Goal: Information Seeking & Learning: Learn about a topic

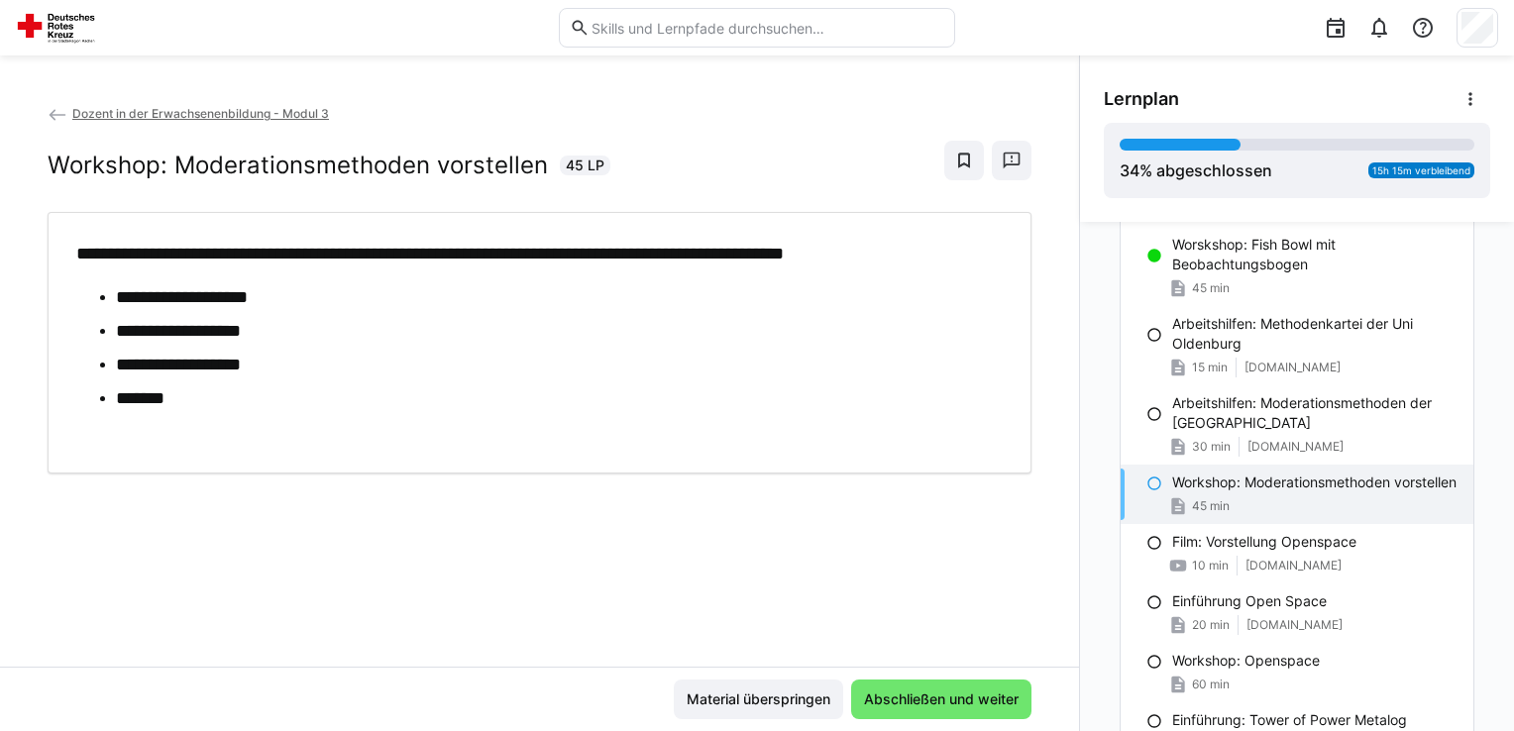
scroll to position [994, 0]
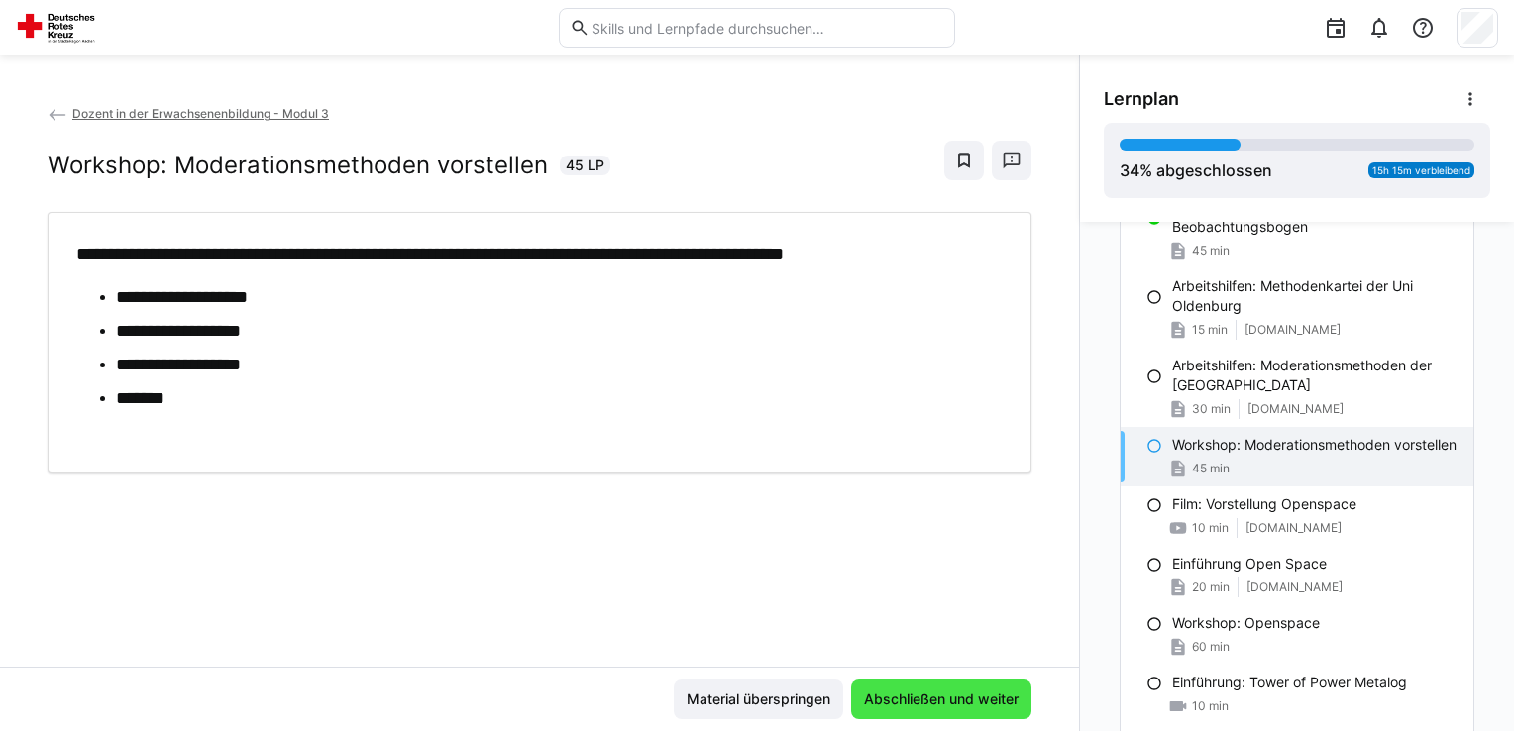
click at [961, 698] on span "Abschließen und weiter" at bounding box center [941, 700] width 161 height 20
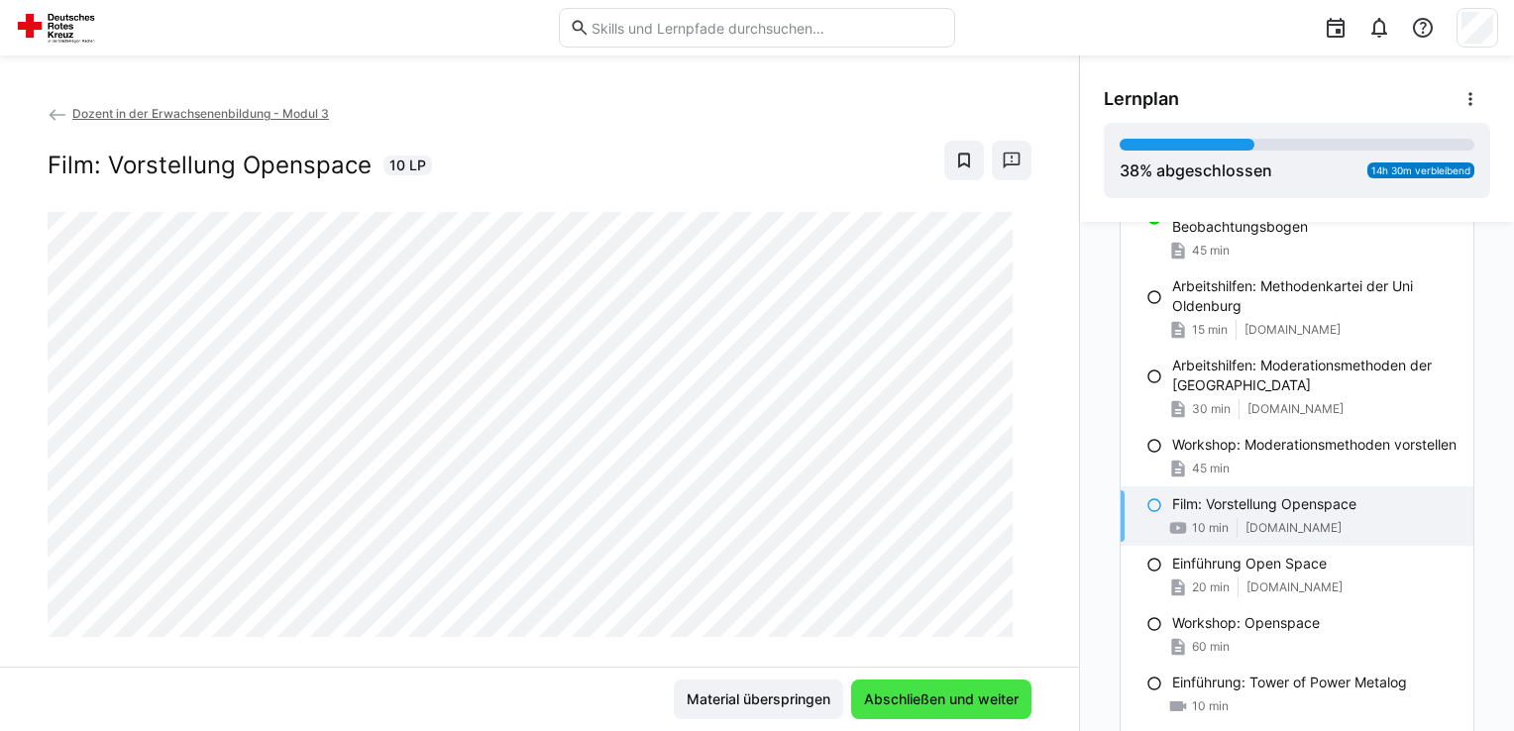
click at [961, 698] on span "Abschließen und weiter" at bounding box center [941, 700] width 161 height 20
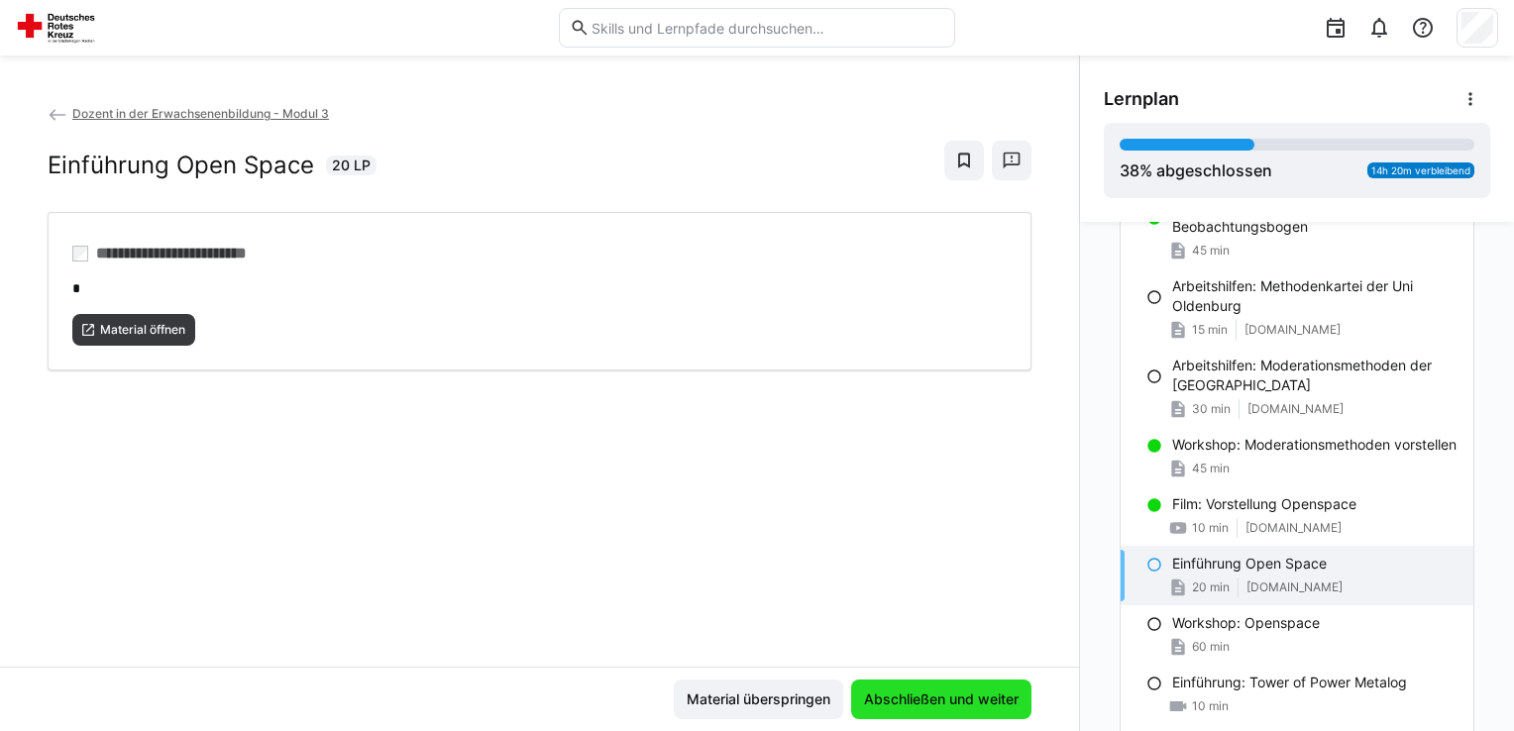
click at [960, 698] on span "Abschließen und weiter" at bounding box center [941, 700] width 161 height 20
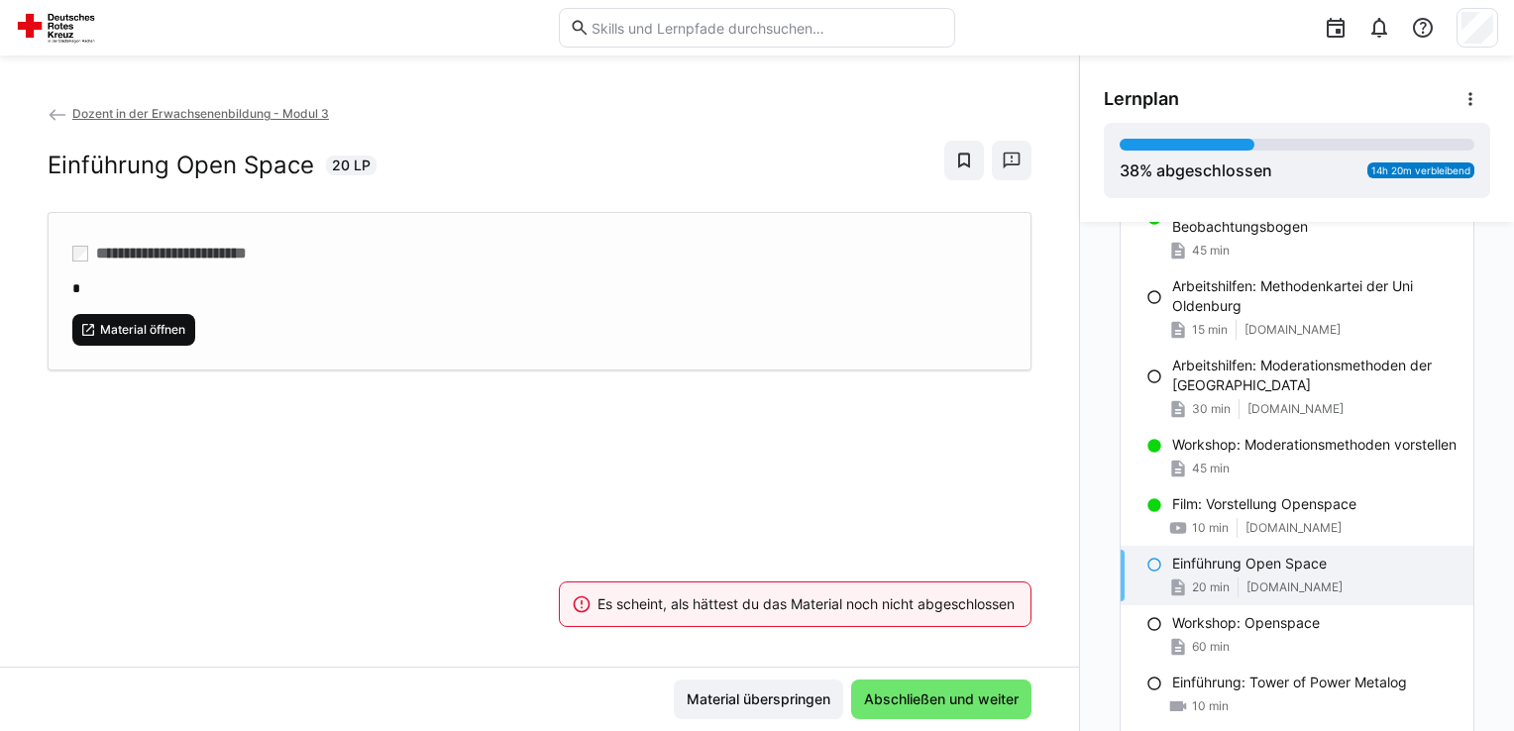
click at [111, 328] on span "Material öffnen" at bounding box center [142, 330] width 89 height 16
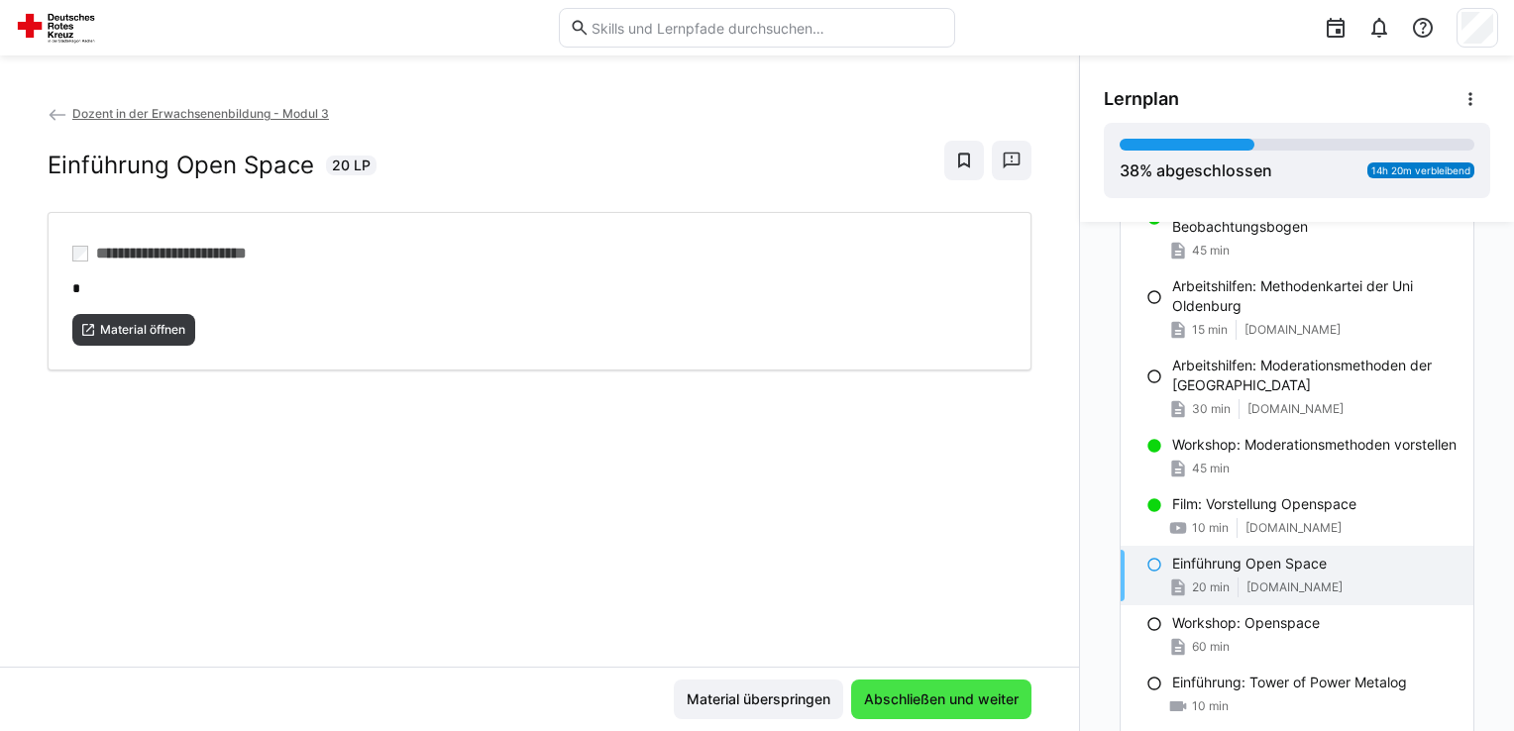
click at [889, 700] on span "Abschließen und weiter" at bounding box center [941, 700] width 161 height 20
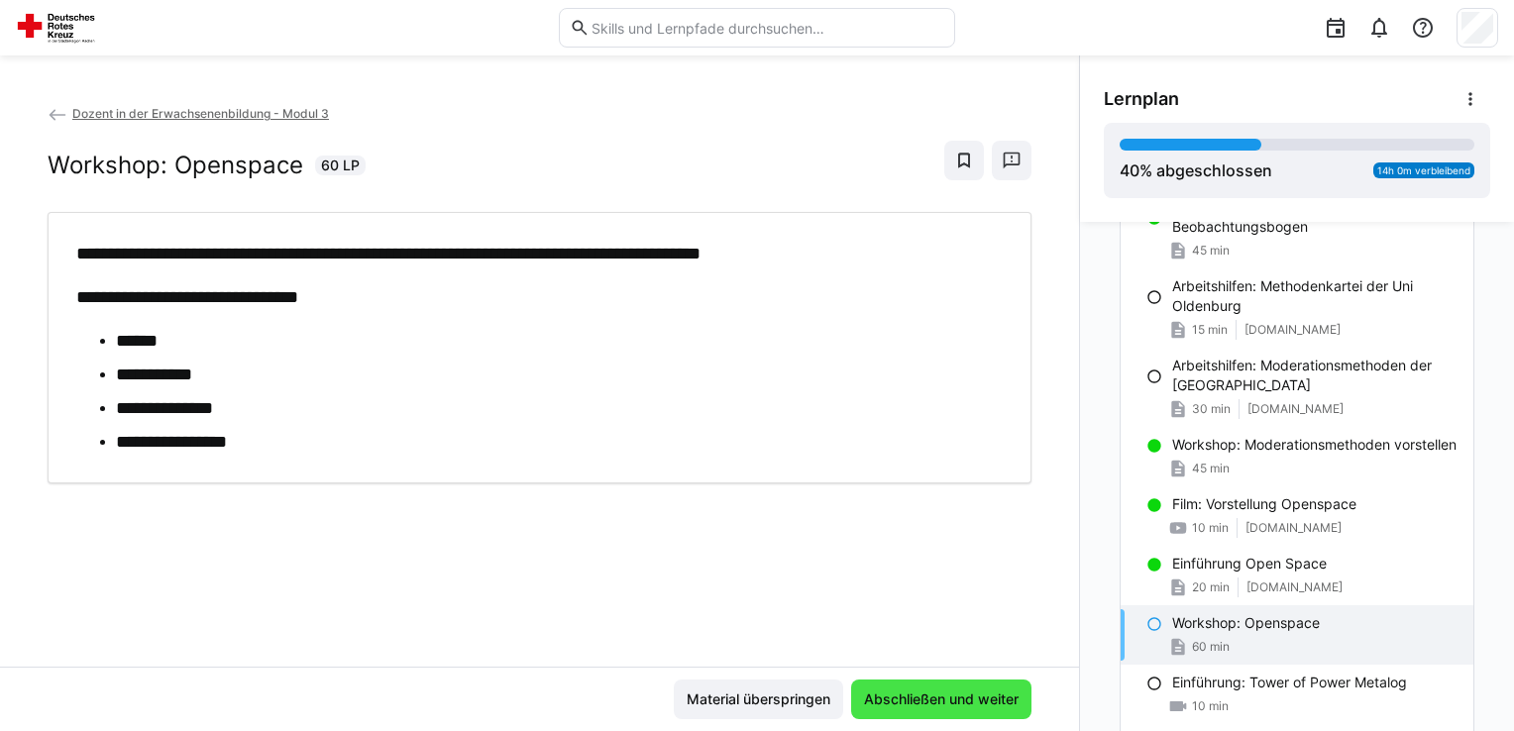
click at [938, 700] on span "Abschließen und weiter" at bounding box center [941, 700] width 161 height 20
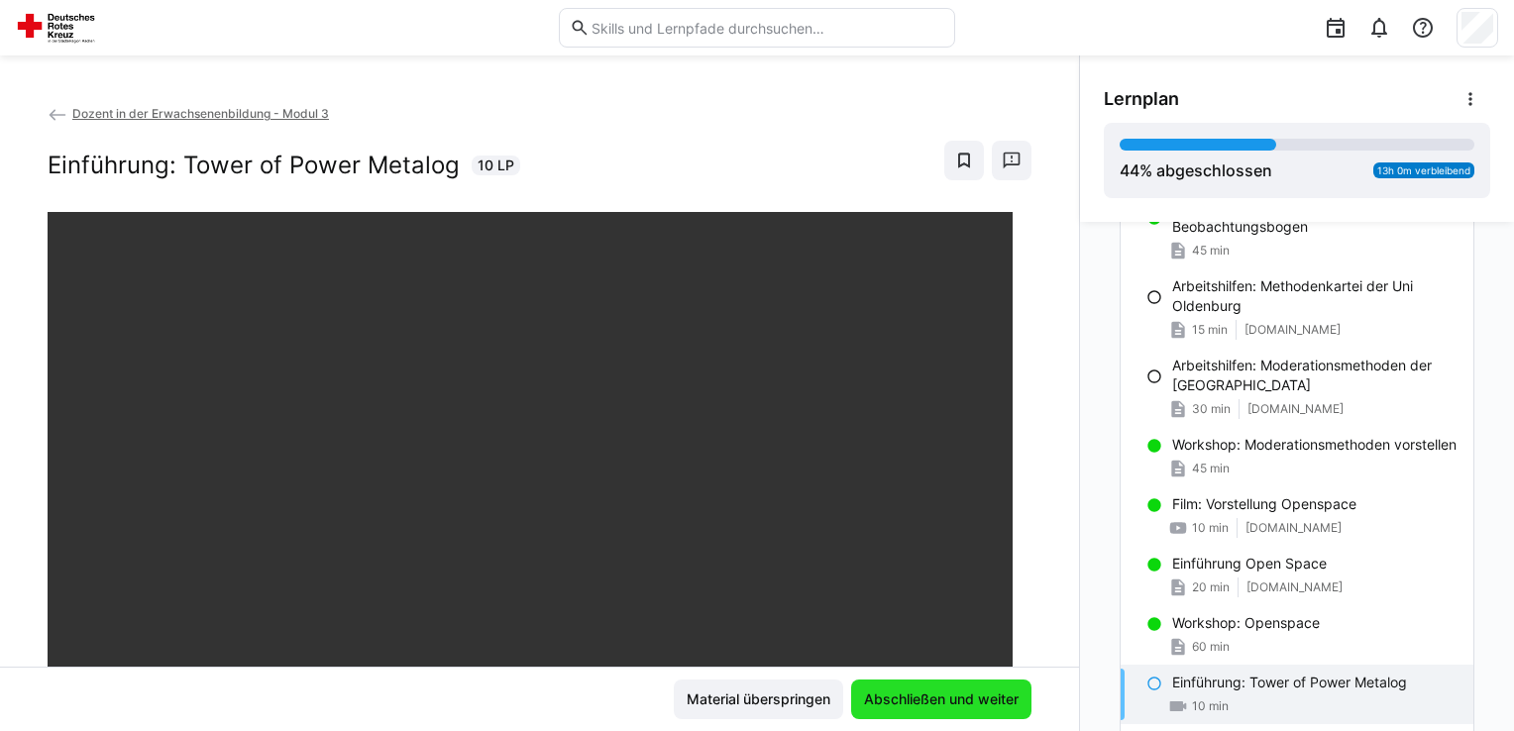
click at [936, 693] on span "Abschließen und weiter" at bounding box center [941, 700] width 161 height 20
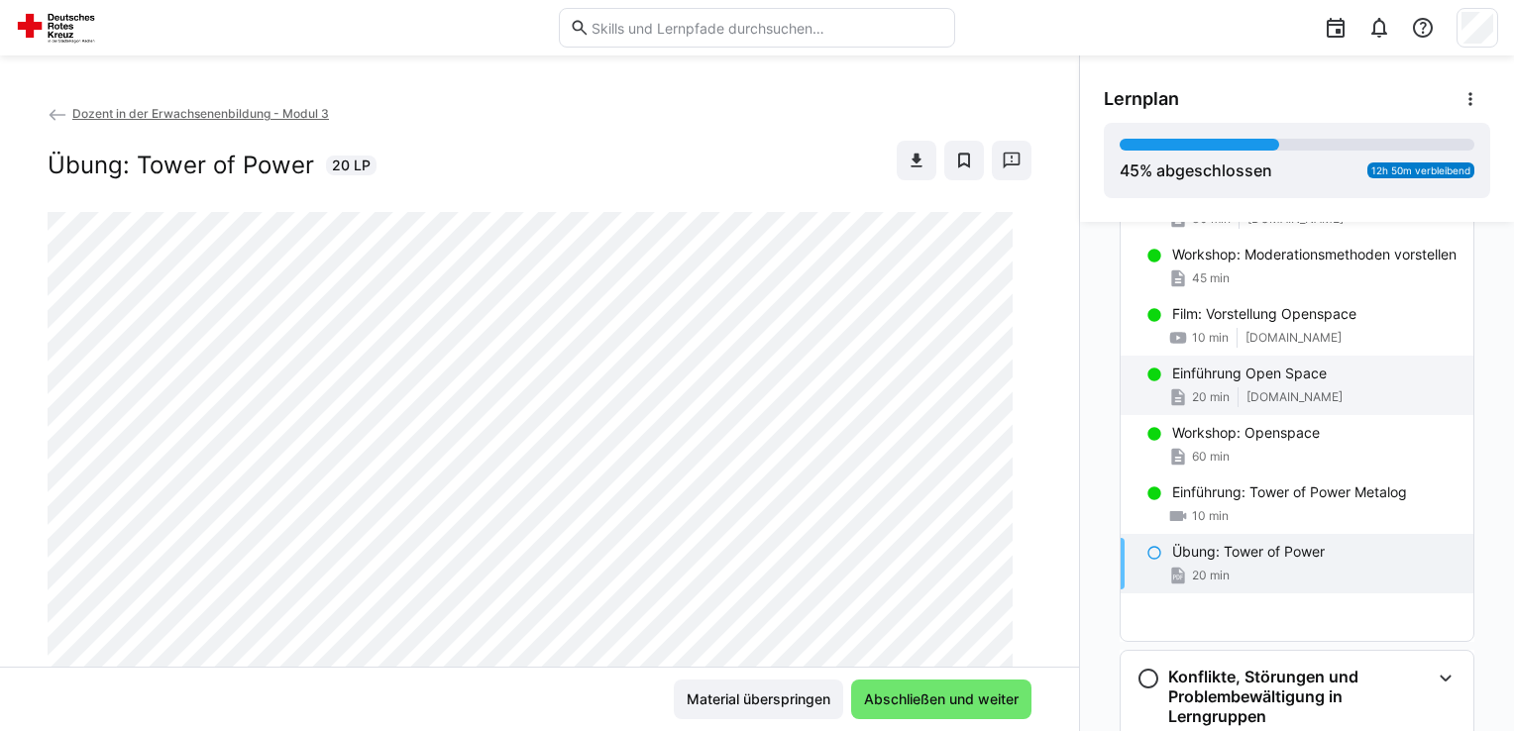
scroll to position [1192, 0]
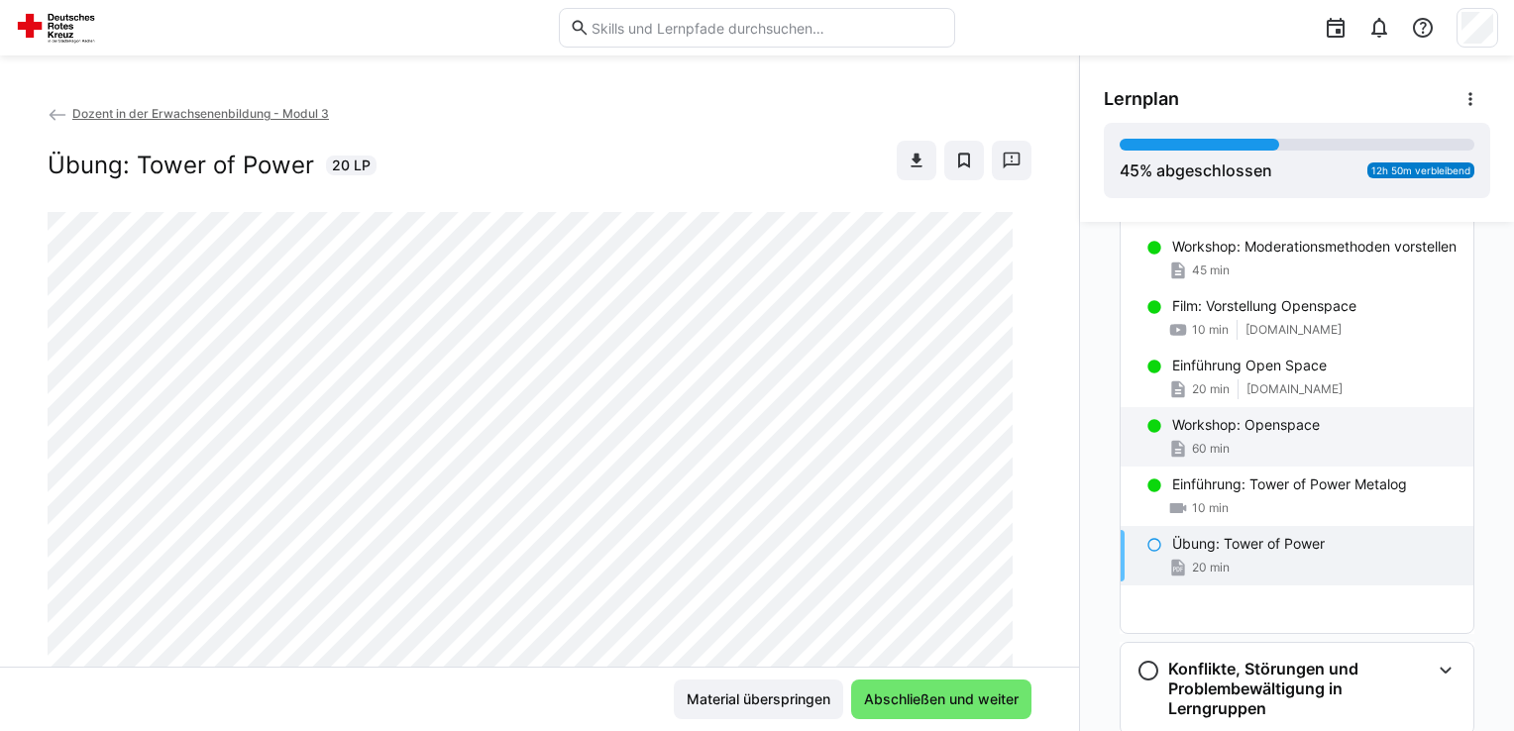
click at [1229, 434] on p "Workshop: Openspace" at bounding box center [1246, 425] width 148 height 20
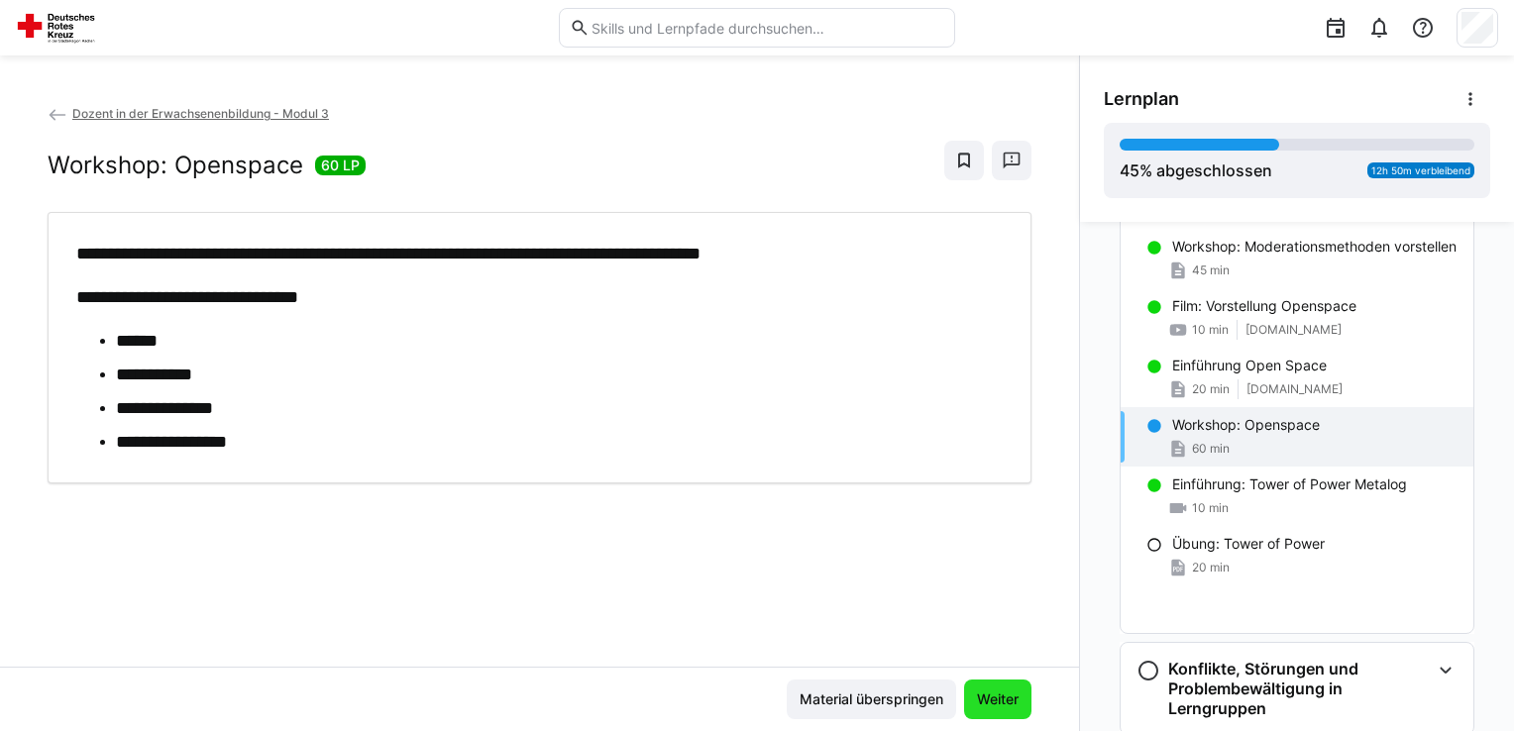
click at [1006, 695] on span "Weiter" at bounding box center [998, 700] width 48 height 20
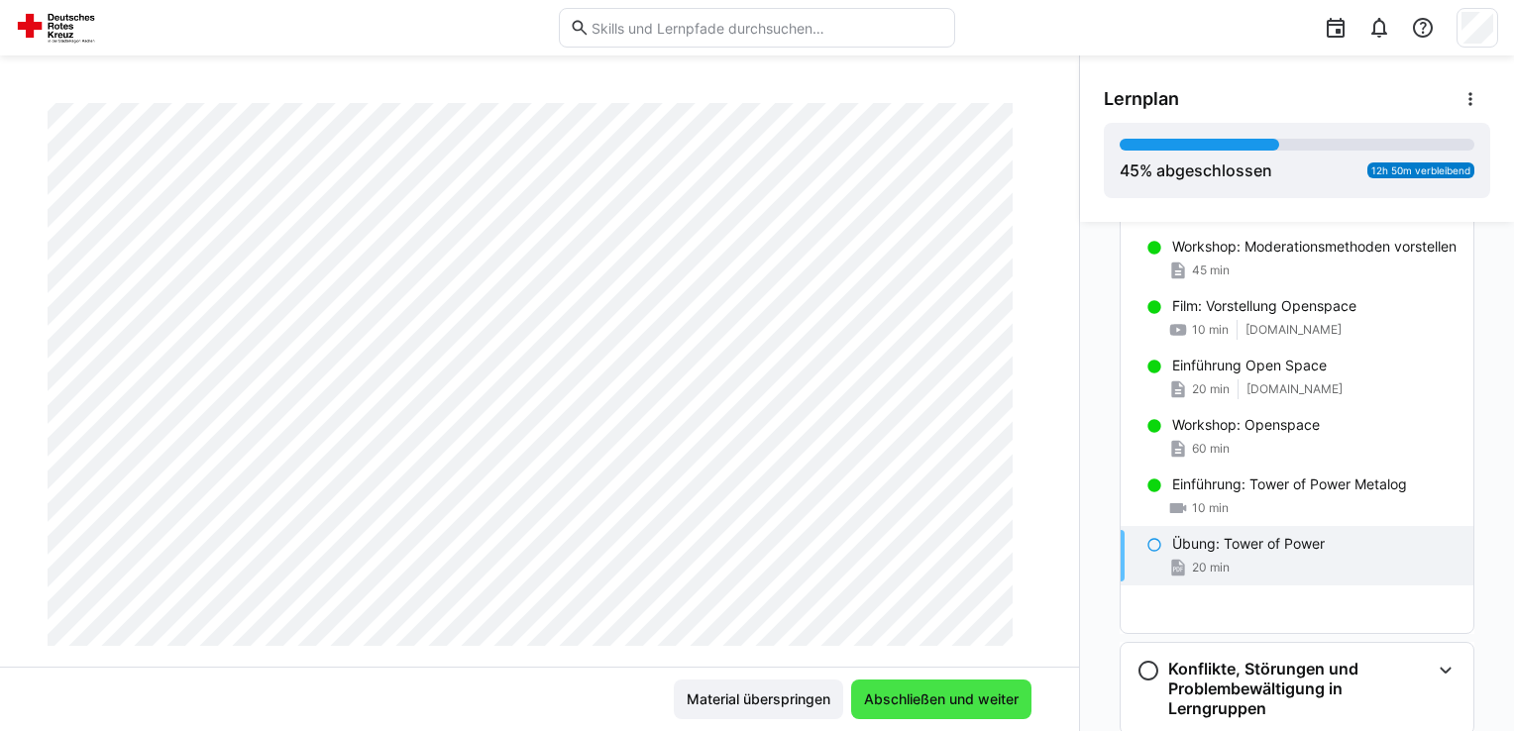
scroll to position [198, 0]
click at [943, 692] on span "Abschließen und weiter" at bounding box center [941, 700] width 161 height 20
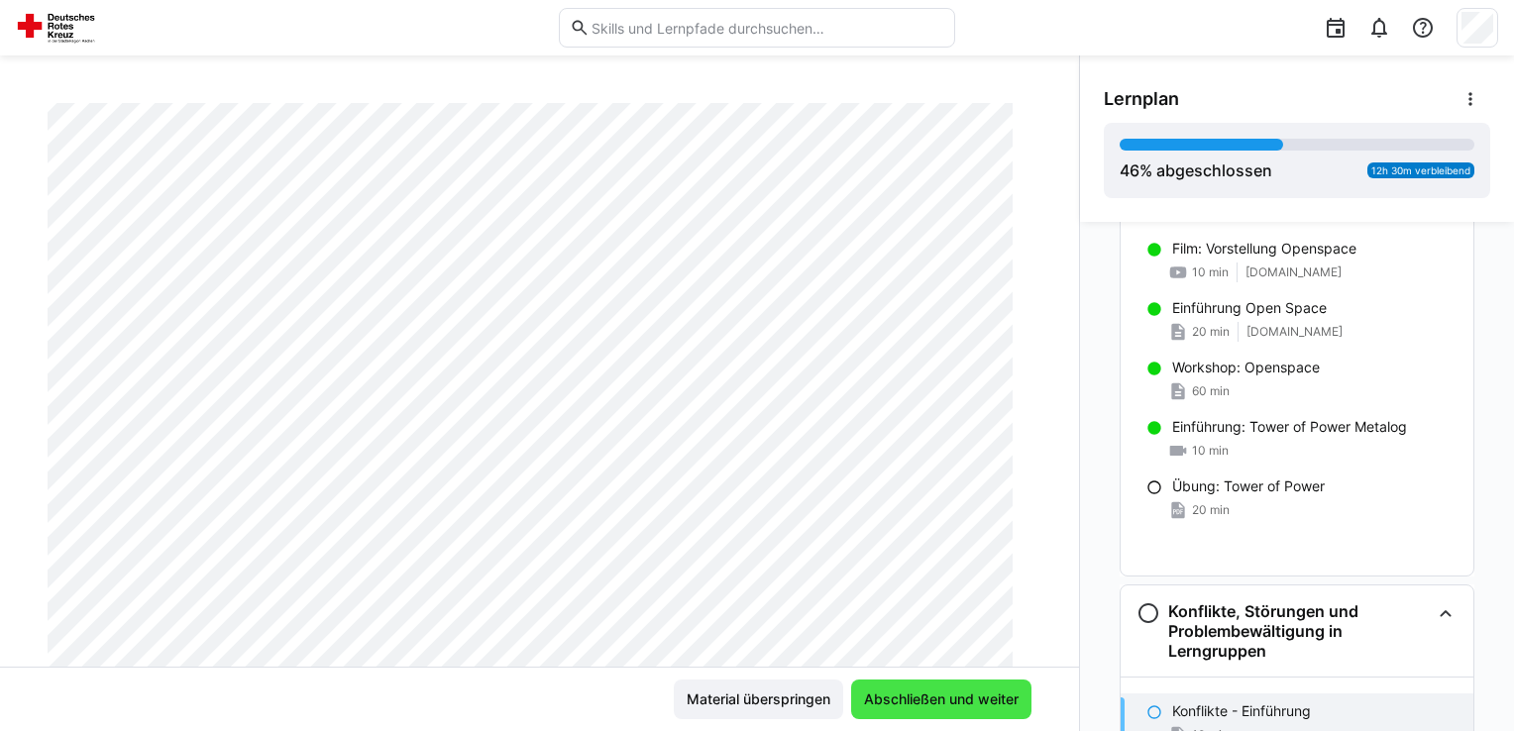
scroll to position [1316, 0]
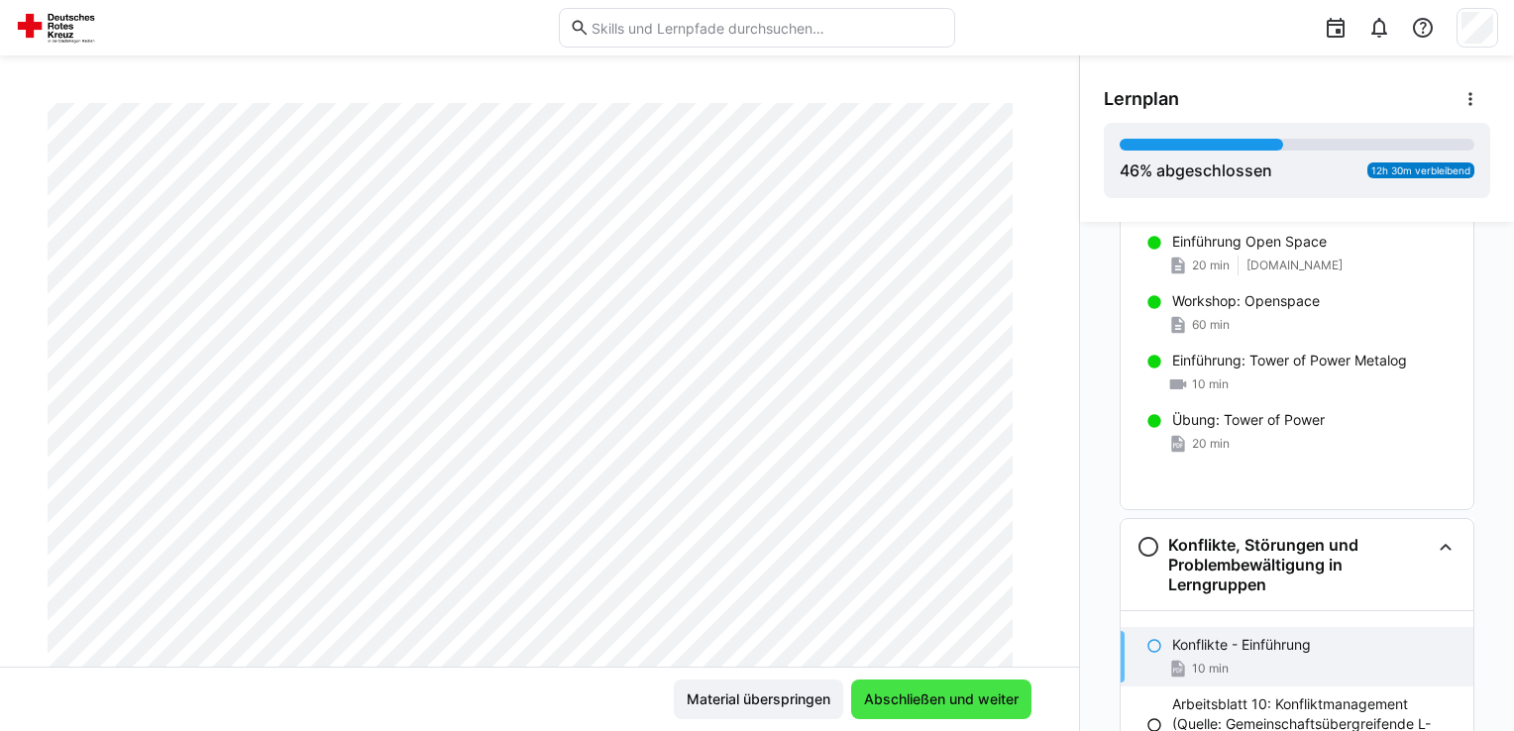
click at [943, 692] on span "Abschließen und weiter" at bounding box center [941, 700] width 161 height 20
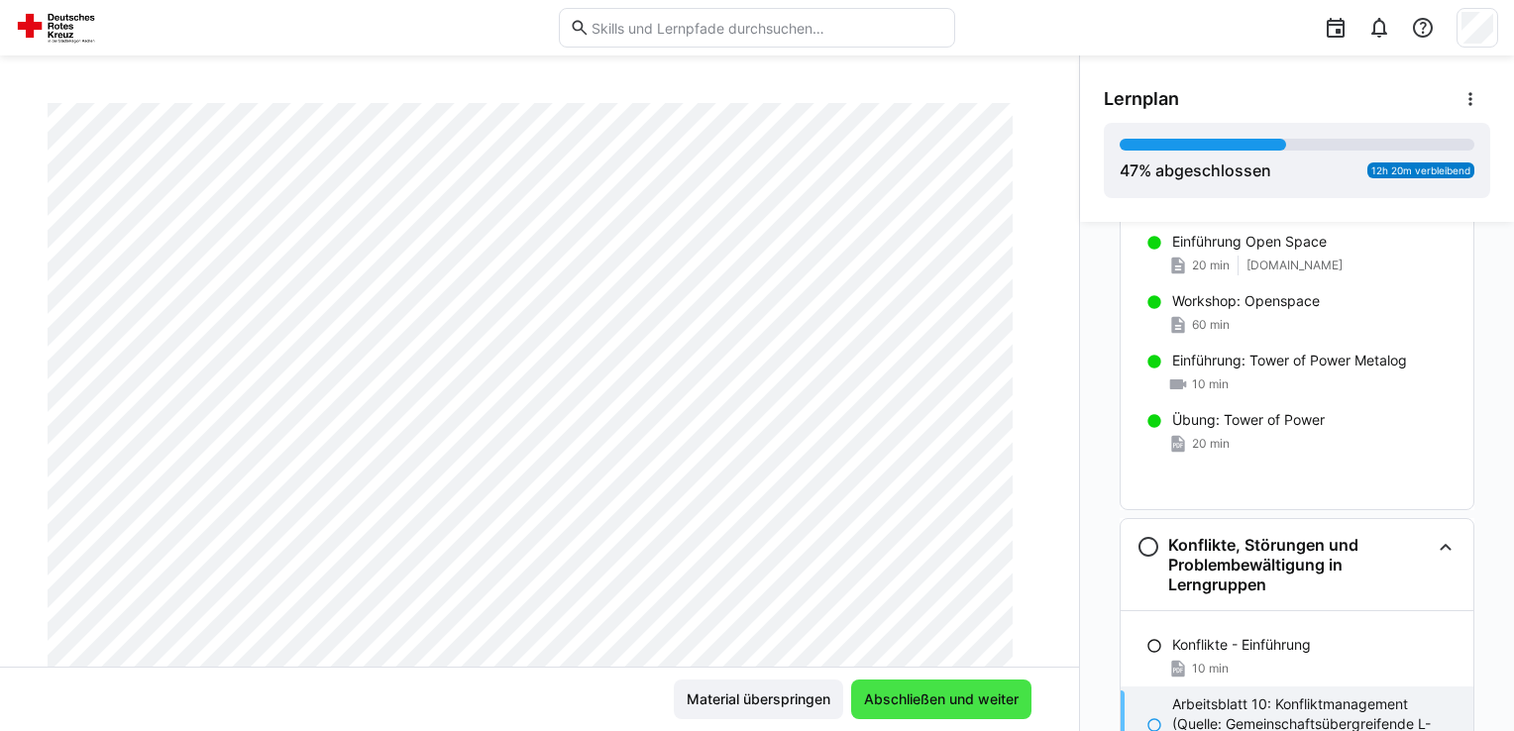
scroll to position [218, 0]
click at [904, 700] on span "Abschließen und weiter" at bounding box center [941, 700] width 161 height 20
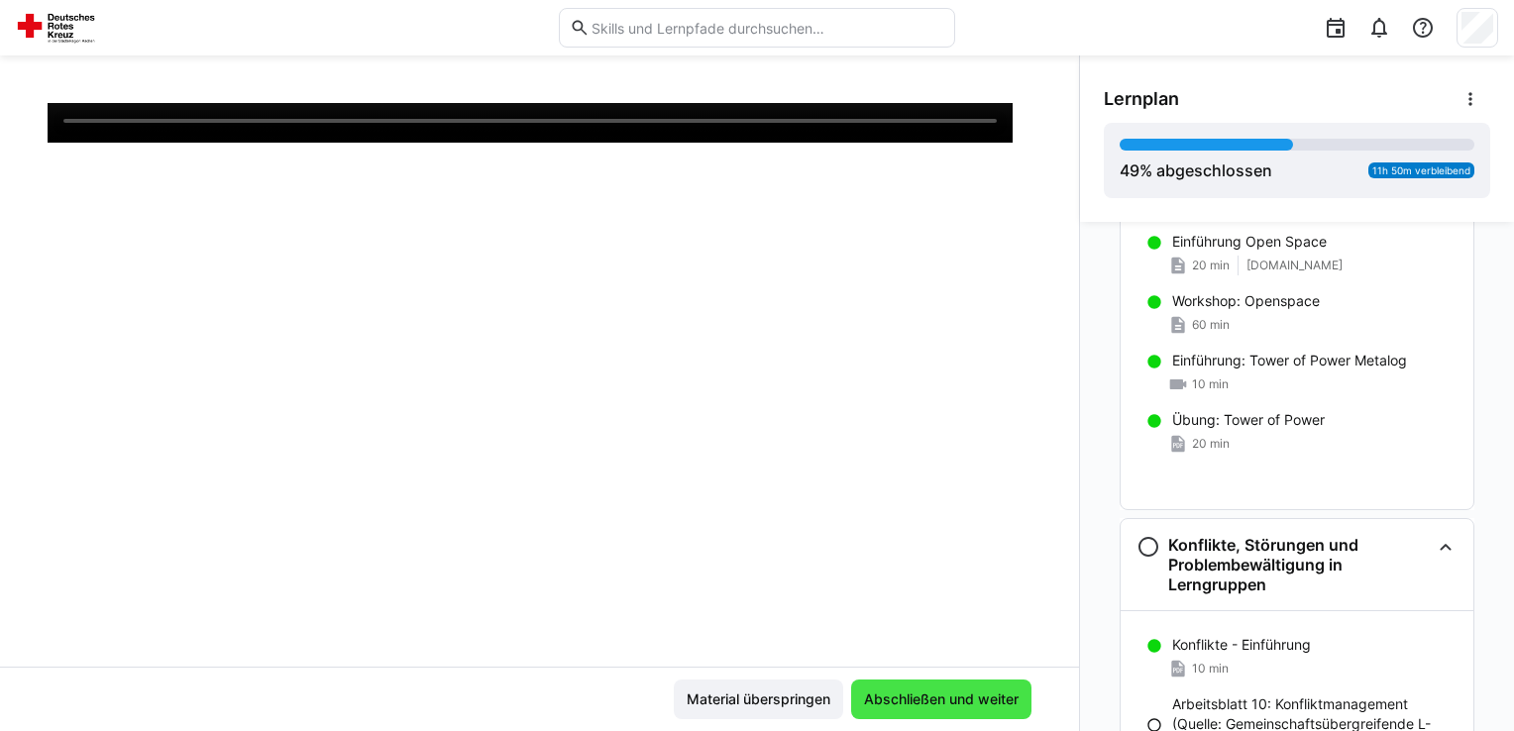
scroll to position [198, 0]
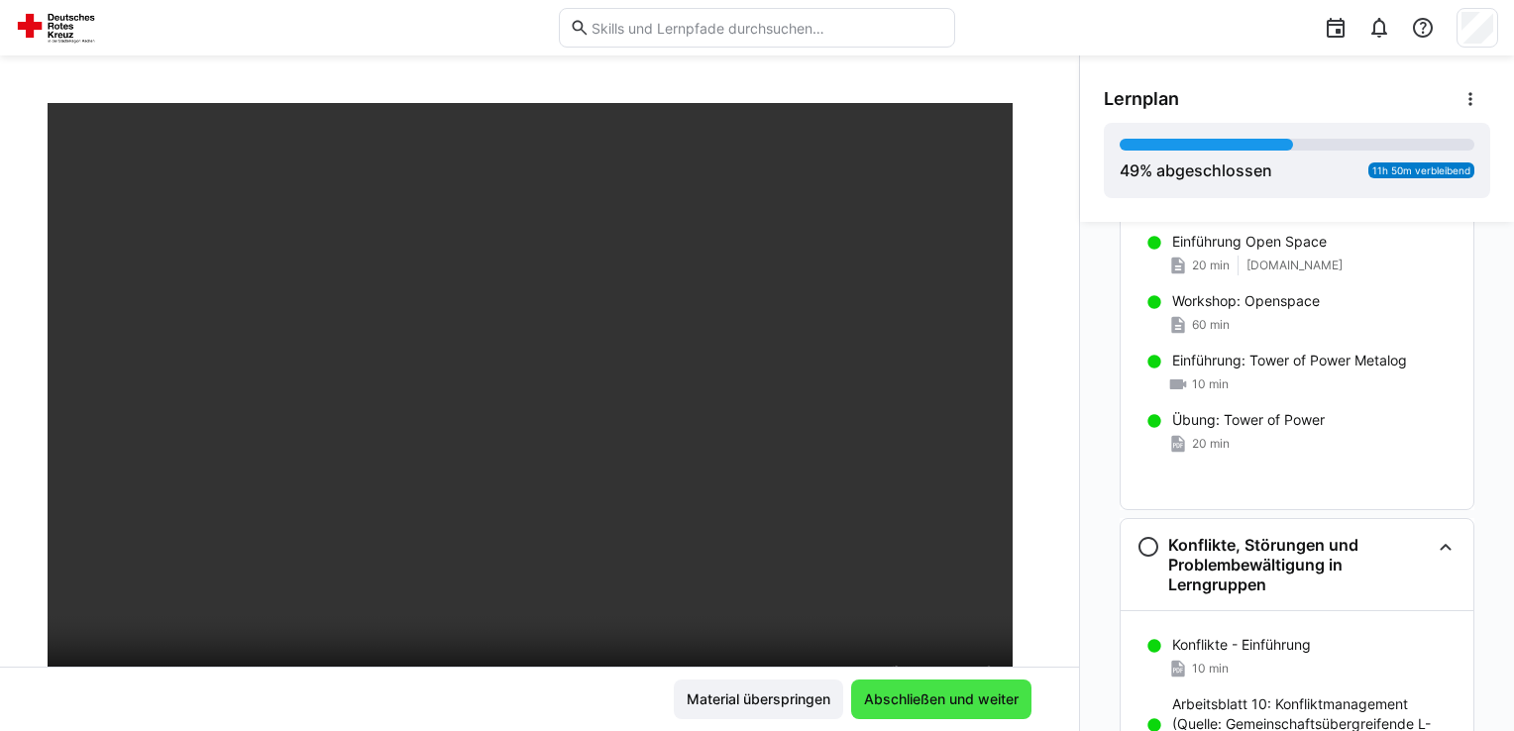
click at [904, 700] on span "Abschließen und weiter" at bounding box center [941, 700] width 161 height 20
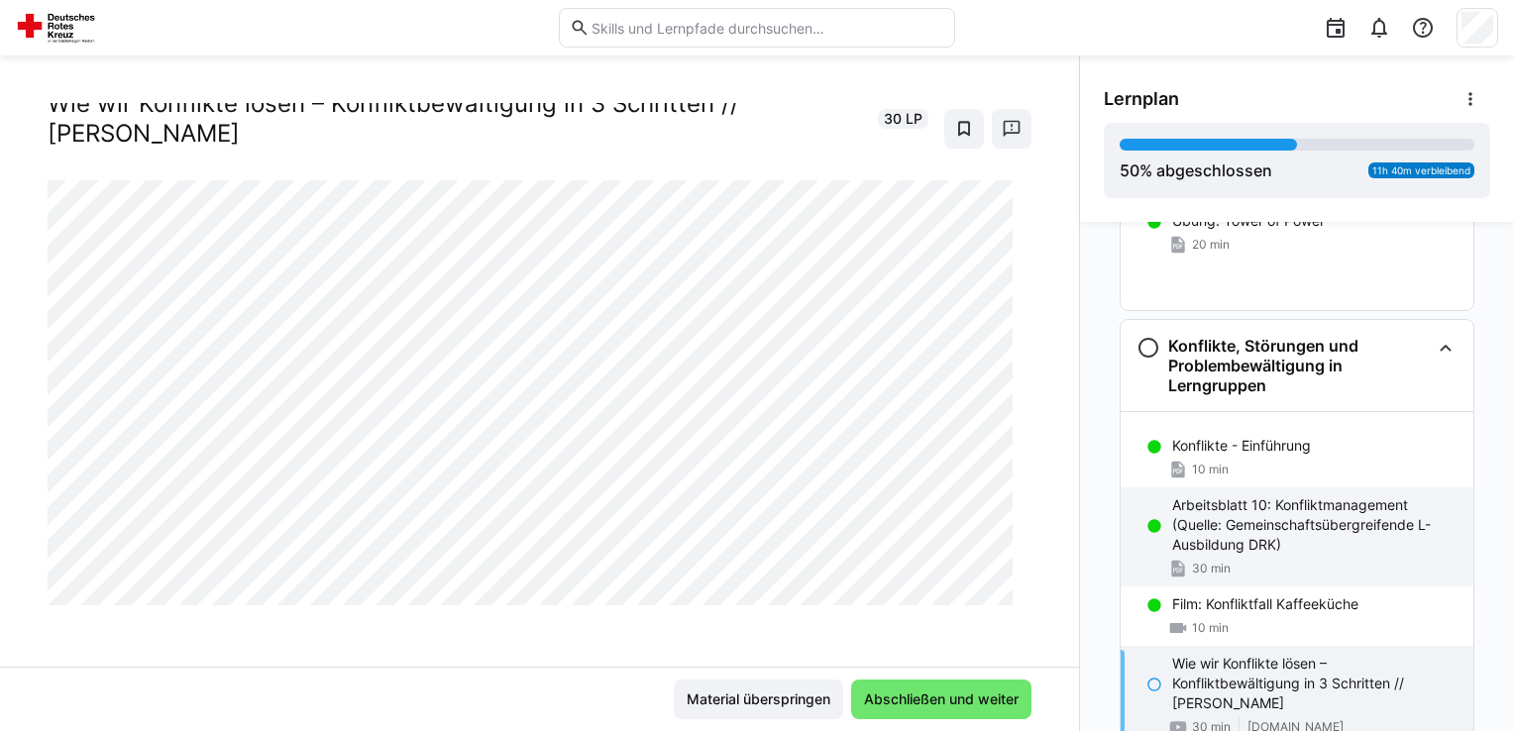
scroll to position [1514, 0]
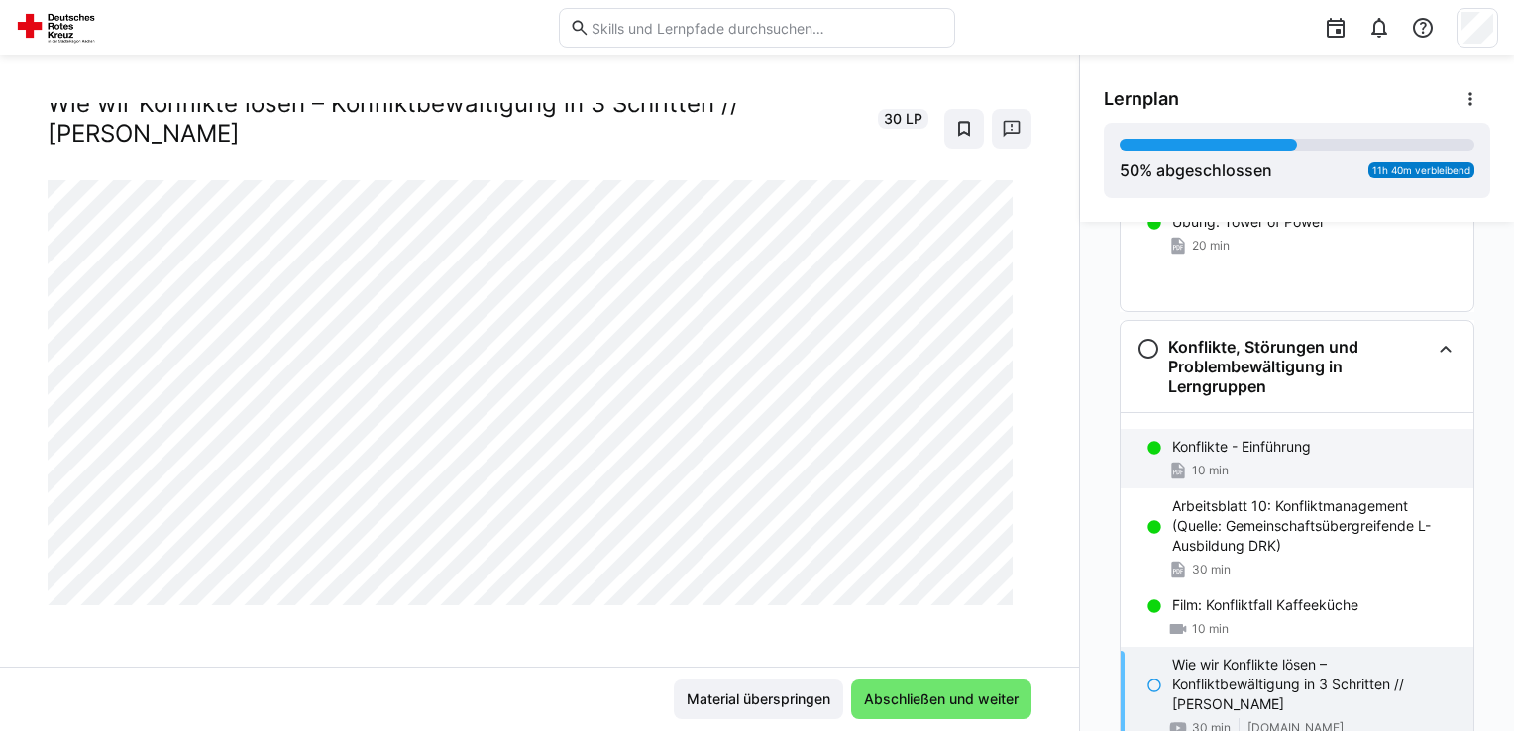
click at [1239, 459] on div "Konflikte - Einführung 10 min" at bounding box center [1297, 458] width 353 height 59
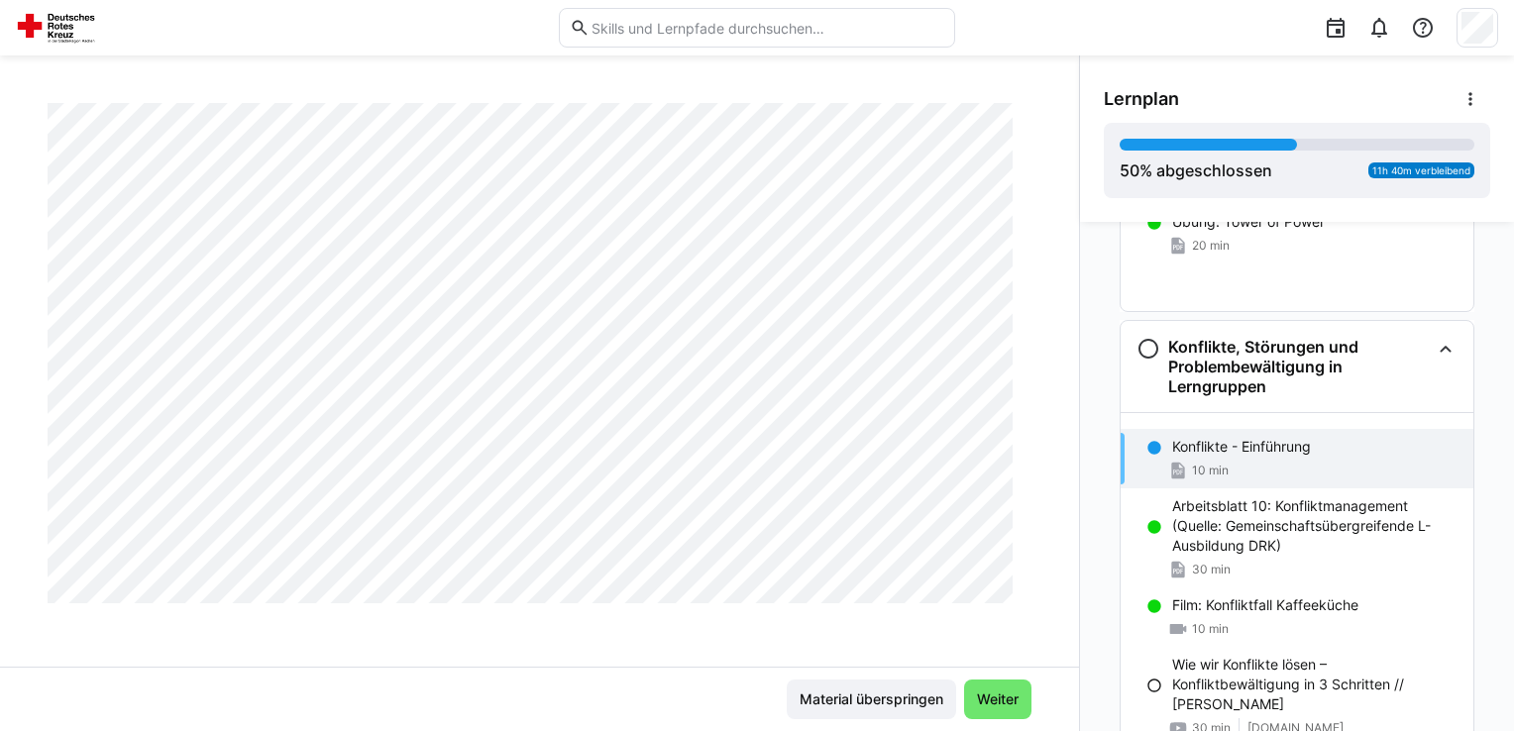
scroll to position [926, 0]
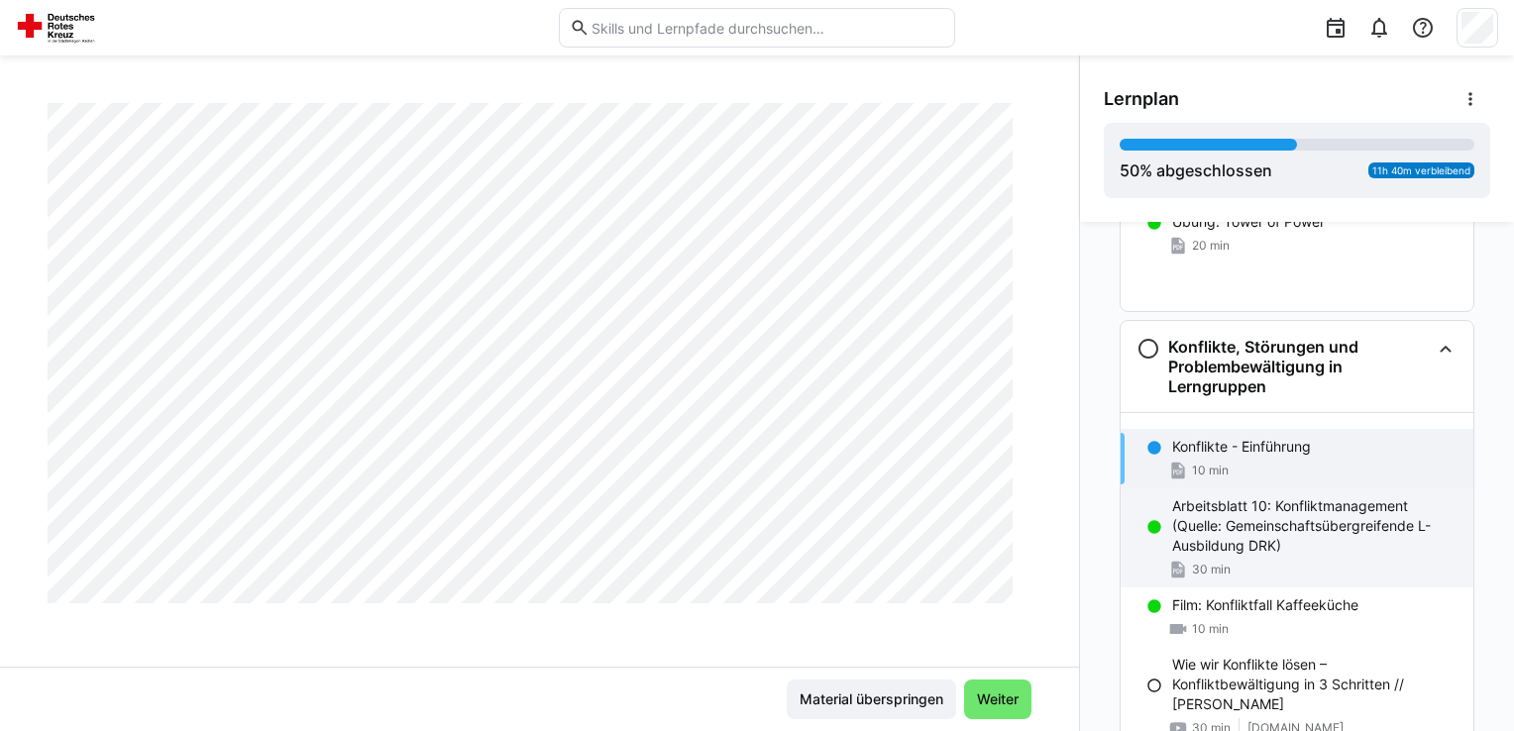
click at [1296, 496] on p "Arbeitsblatt 10: Konfliktmanagement (Quelle: Gemeinschaftsübergreifende L-Ausbi…" at bounding box center [1314, 525] width 285 height 59
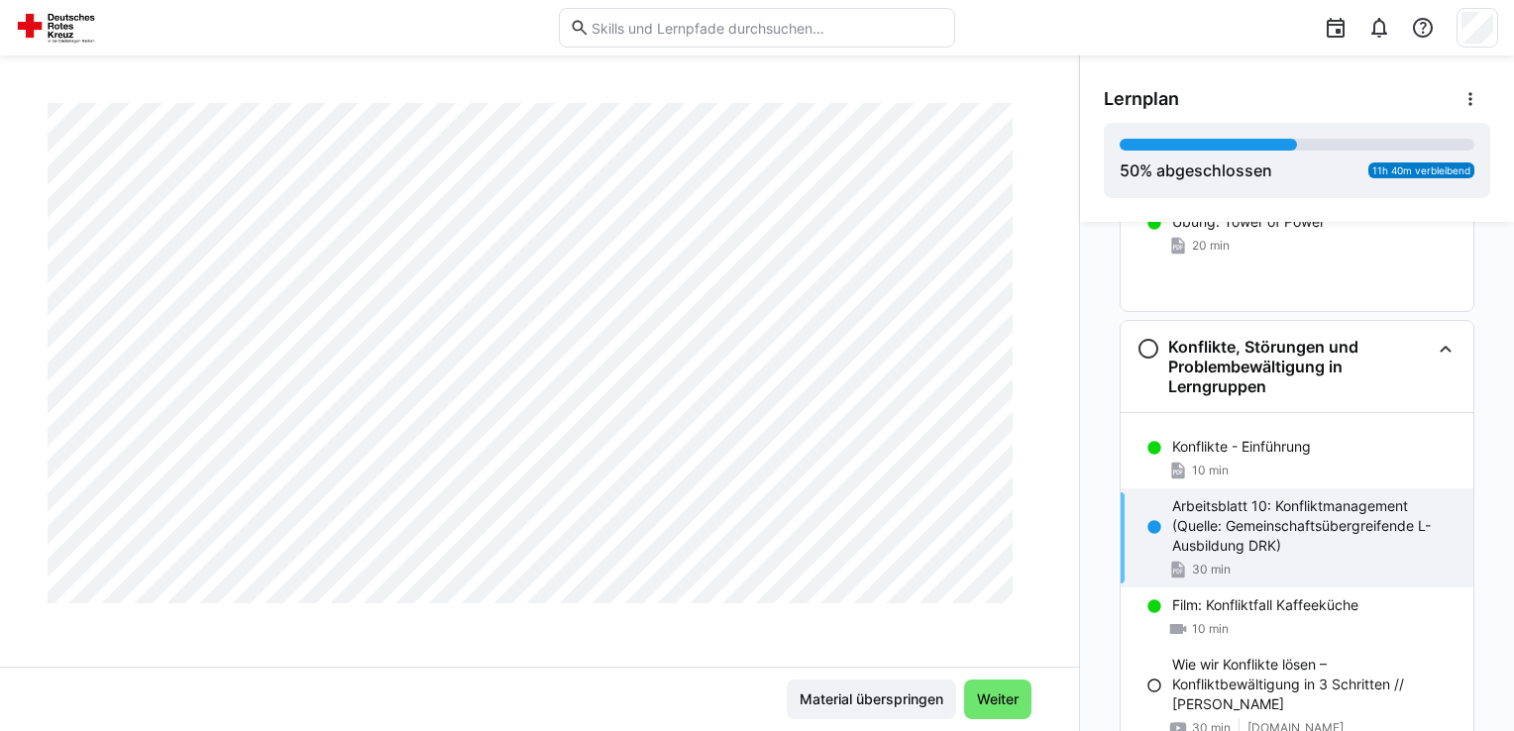
scroll to position [7828, 0]
click at [686, 712] on div "Material überspringen Weiter" at bounding box center [540, 700] width 984 height 40
